Goal: Navigation & Orientation: Find specific page/section

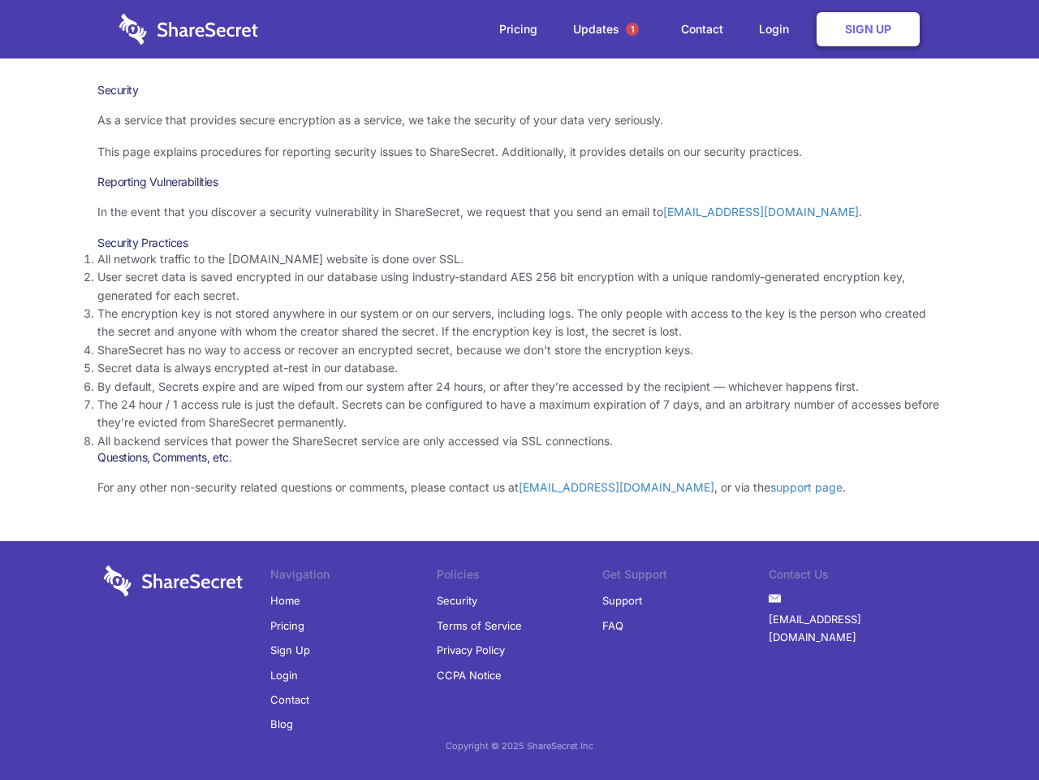
click at [520, 390] on li "By default, Secrets expire and are wiped from our system after 24 hours, or aft…" at bounding box center [519, 387] width 844 height 18
click at [633, 29] on span "1" at bounding box center [632, 29] width 13 height 13
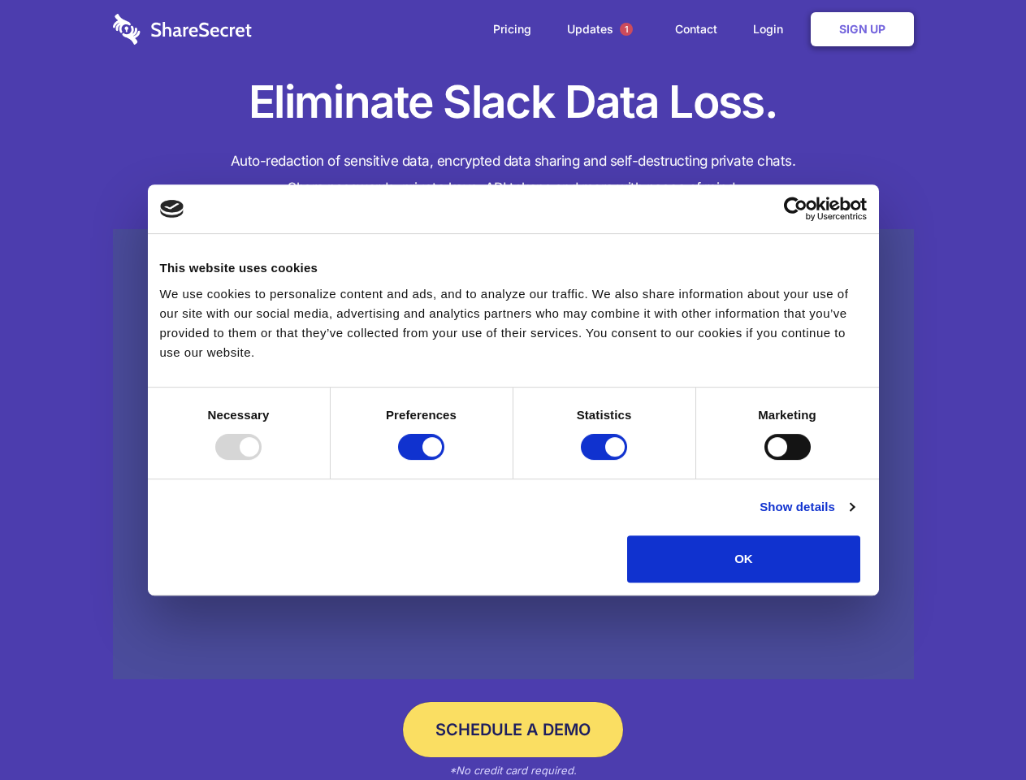
click at [261, 460] on div at bounding box center [238, 447] width 46 height 26
click at [444, 460] on input "Preferences" at bounding box center [421, 447] width 46 height 26
checkbox input "false"
click at [606, 460] on input "Statistics" at bounding box center [604, 447] width 46 height 26
checkbox input "false"
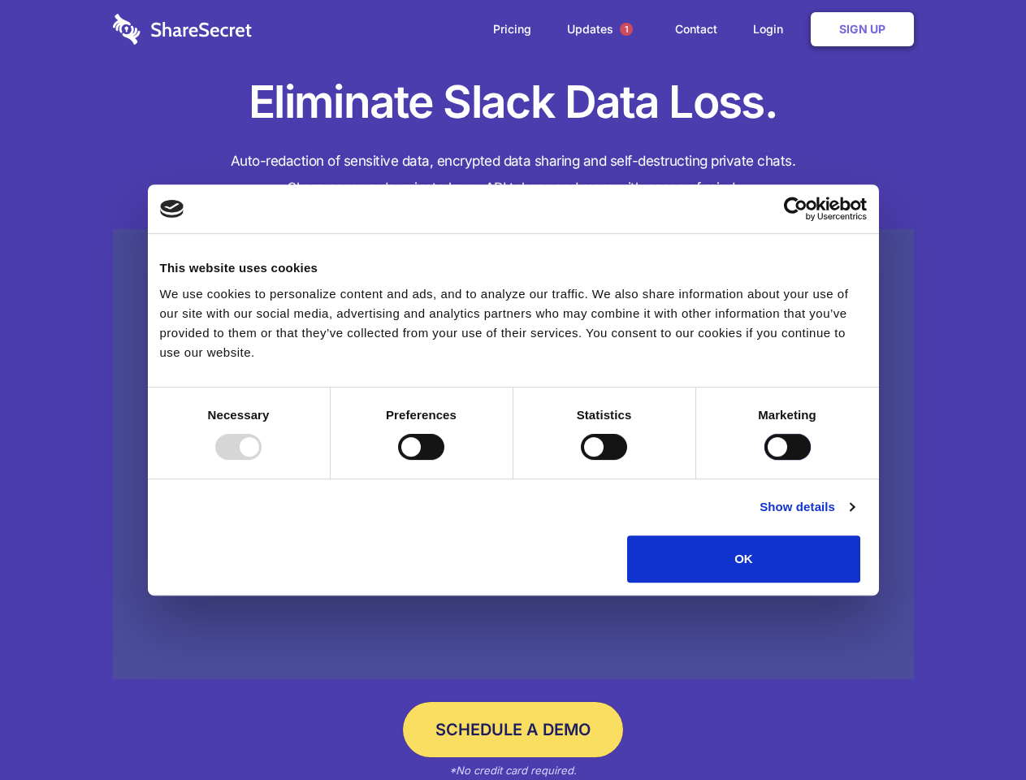
click at [764, 460] on input "Marketing" at bounding box center [787, 447] width 46 height 26
checkbox input "true"
click at [853, 516] on link "Show details" at bounding box center [806, 506] width 94 height 19
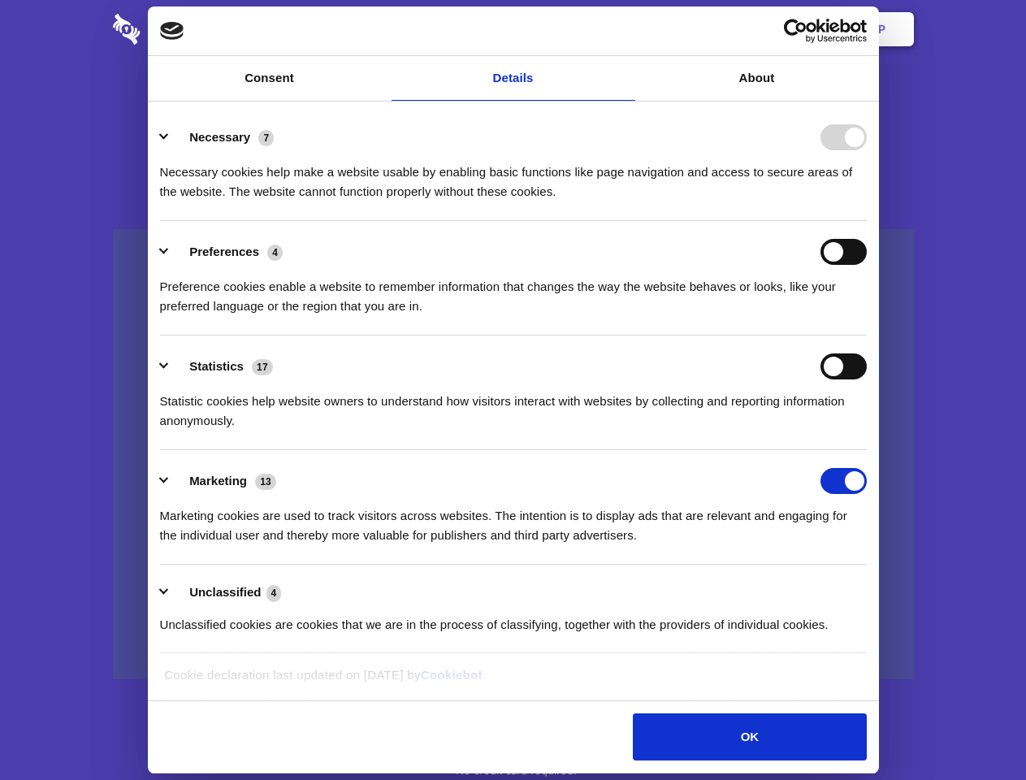
click at [874, 588] on ul "Necessary 7 Necessary cookies help make a website usable by enabling basic func…" at bounding box center [513, 379] width 722 height 547
click at [625, 29] on span "1" at bounding box center [626, 29] width 13 height 13
